Goal: Information Seeking & Learning: Learn about a topic

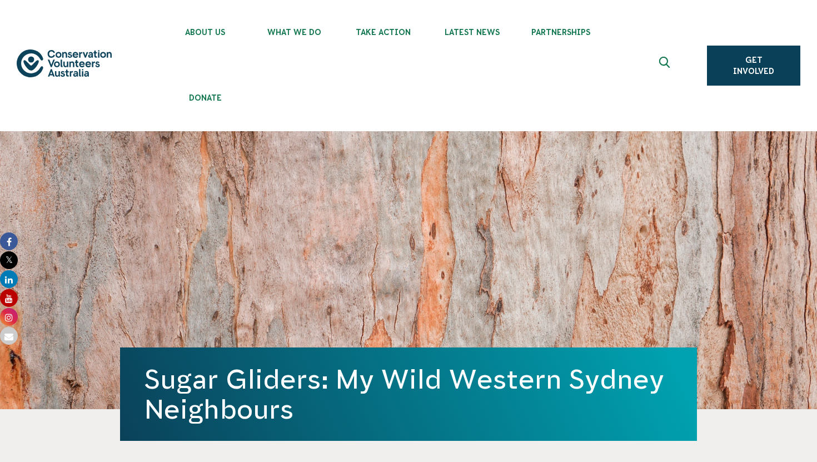
click at [674, 60] on button at bounding box center [665, 65] width 27 height 27
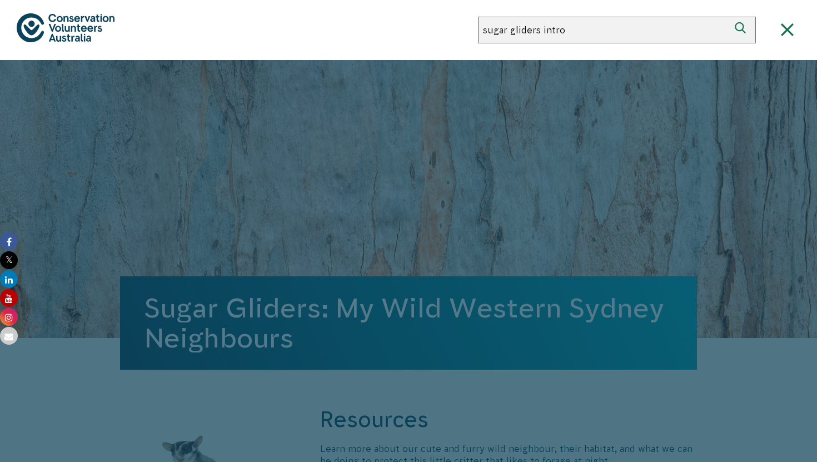
type input "sugar gliders intro"
click at [729, 17] on button "Search" at bounding box center [742, 30] width 27 height 27
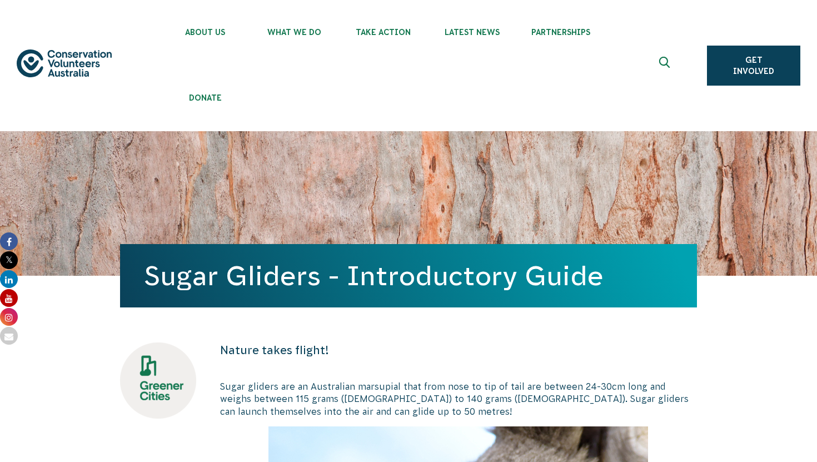
drag, startPoint x: 152, startPoint y: 272, endPoint x: 621, endPoint y: 293, distance: 469.8
click at [621, 293] on div "Sugar Gliders - Introductory Guide" at bounding box center [408, 275] width 577 height 63
copy h1 "Sugar Gliders - Introductory Guide"
